Goal: Task Accomplishment & Management: Manage account settings

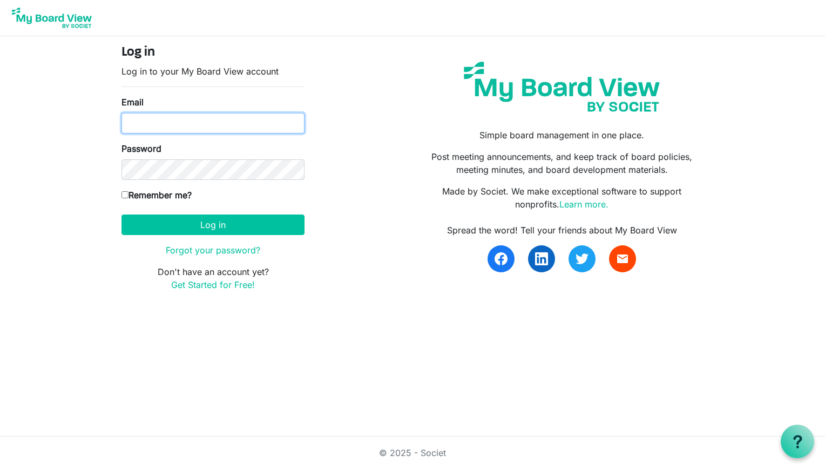
type input "logannashcraft@yahoo.com"
click at [127, 195] on input "Remember me?" at bounding box center [124, 194] width 7 height 7
checkbox input "true"
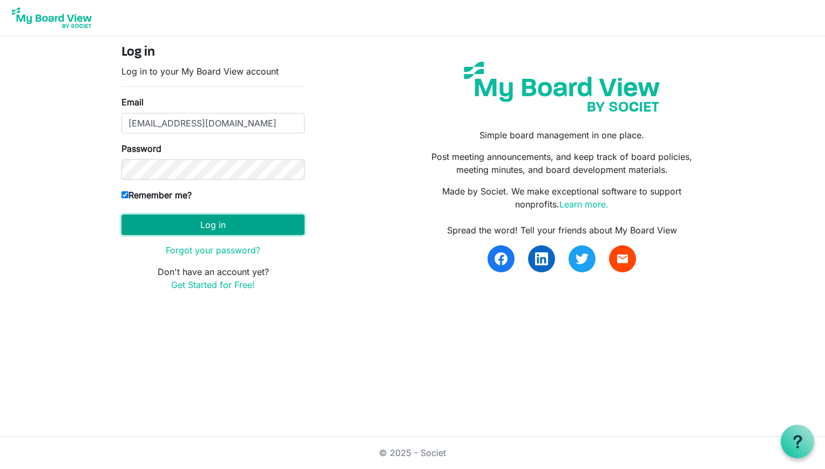
click at [211, 225] on button "Log in" at bounding box center [212, 224] width 183 height 21
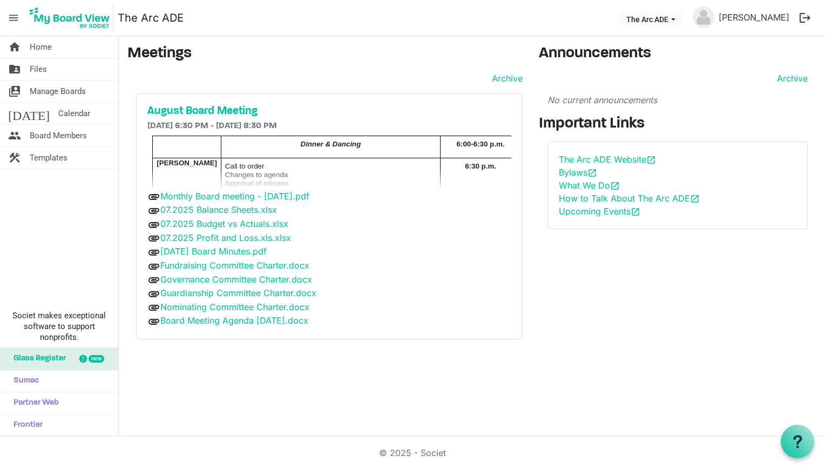
click at [204, 161] on p "[PERSON_NAME]" at bounding box center [187, 162] width 60 height 9
drag, startPoint x: 498, startPoint y: 76, endPoint x: 455, endPoint y: 121, distance: 63.0
click at [455, 121] on h6 "8/20/2025 6:30 PM - 8/20/2025 8:30 PM" at bounding box center [329, 126] width 364 height 10
drag, startPoint x: 800, startPoint y: 82, endPoint x: 644, endPoint y: 341, distance: 302.2
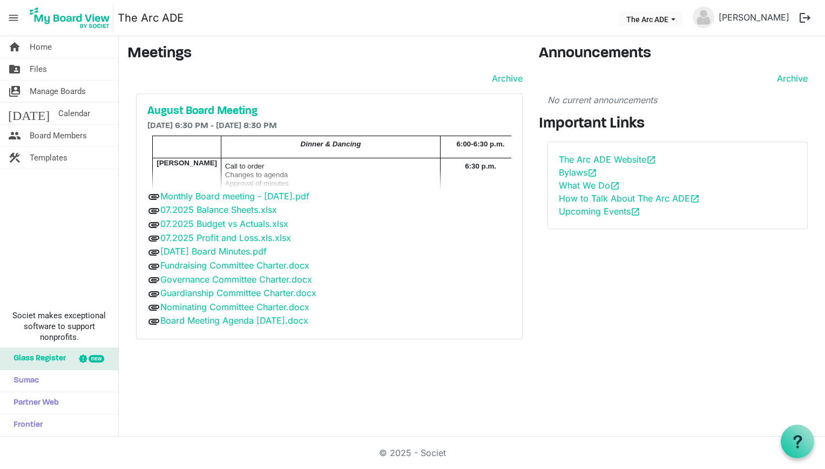
drag, startPoint x: 644, startPoint y: 341, endPoint x: 395, endPoint y: 231, distance: 272.2
click at [395, 231] on div "attachment 07.2025 Profit and Loss.xls.xlsx" at bounding box center [329, 238] width 364 height 14
click at [302, 323] on link "Board Meeting Agenda [DATE].docx" at bounding box center [234, 320] width 148 height 11
click at [618, 373] on div "home Home folder_shared Files switch_account Manage Boards today Calendar peopl…" at bounding box center [412, 236] width 825 height 400
click at [203, 113] on h5 "August Board Meeting" at bounding box center [329, 111] width 364 height 13
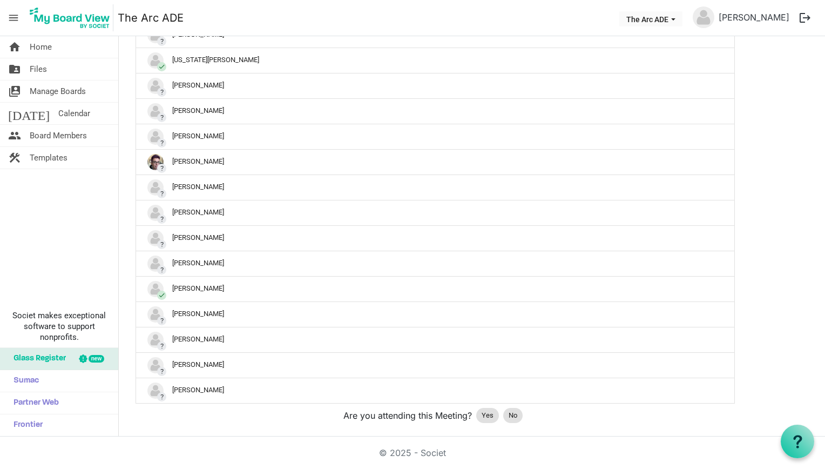
scroll to position [579, 0]
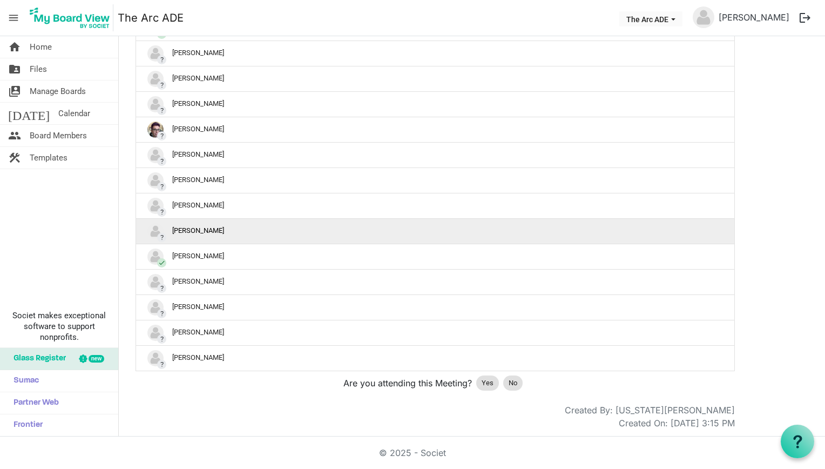
click at [220, 231] on div "? [PERSON_NAME]" at bounding box center [435, 231] width 576 height 16
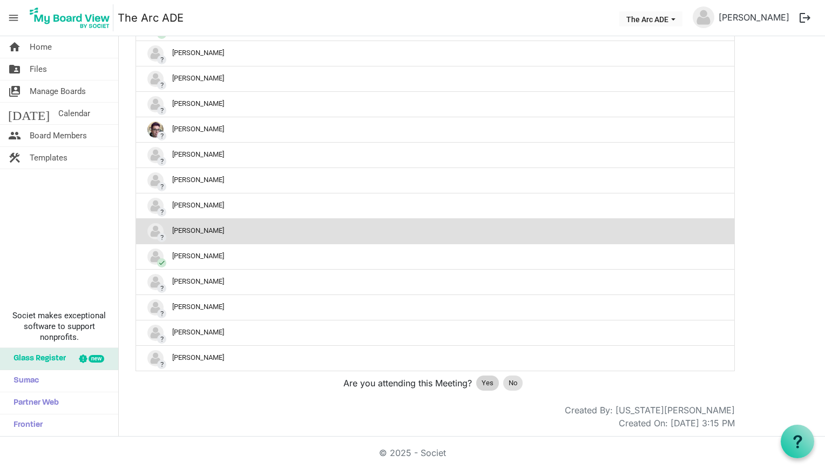
click at [488, 382] on span "Yes" at bounding box center [488, 382] width 12 height 11
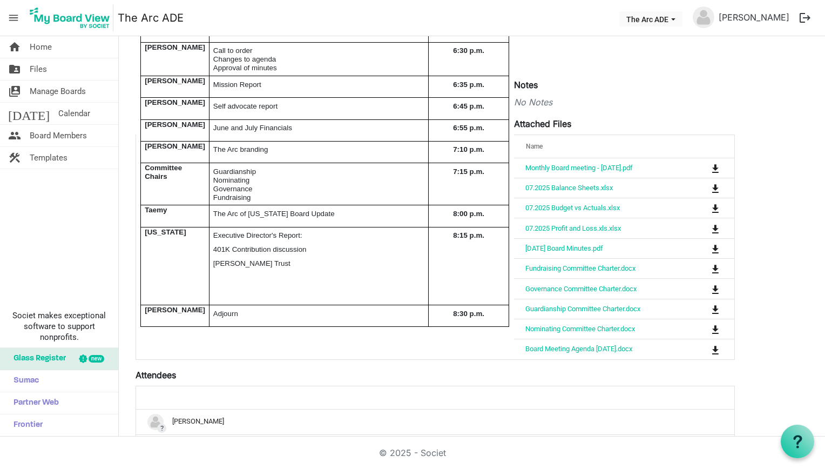
scroll to position [0, 0]
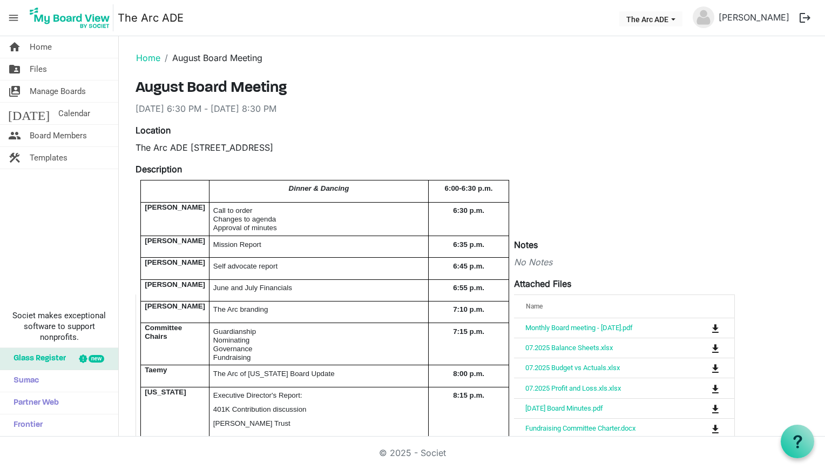
click at [323, 270] on p "Self advocate report" at bounding box center [318, 265] width 211 height 9
